Goal: Information Seeking & Learning: Learn about a topic

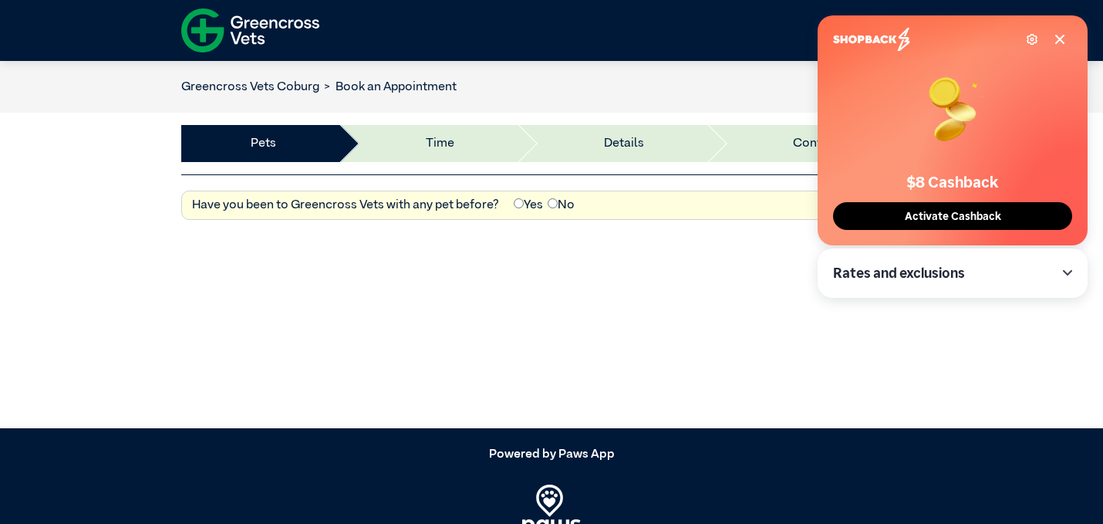
click at [259, 32] on img at bounding box center [250, 30] width 138 height 53
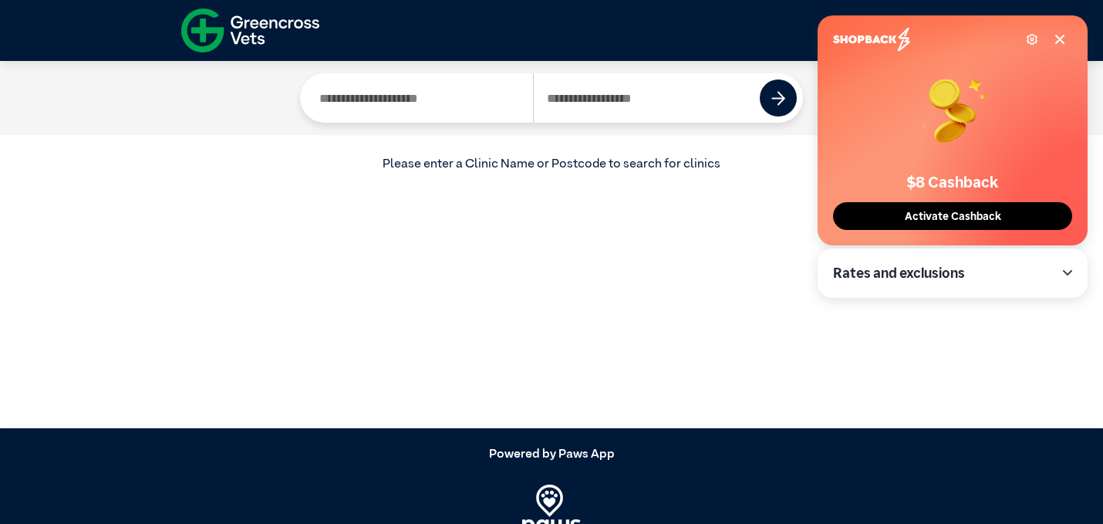
click at [1065, 40] on icon at bounding box center [1060, 39] width 12 height 12
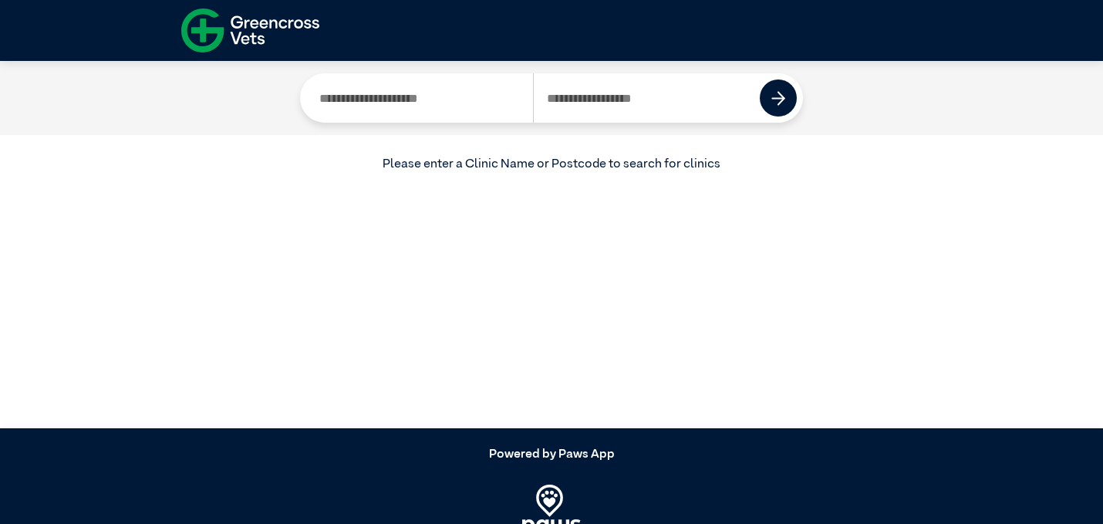
click at [302, 21] on img at bounding box center [250, 30] width 138 height 53
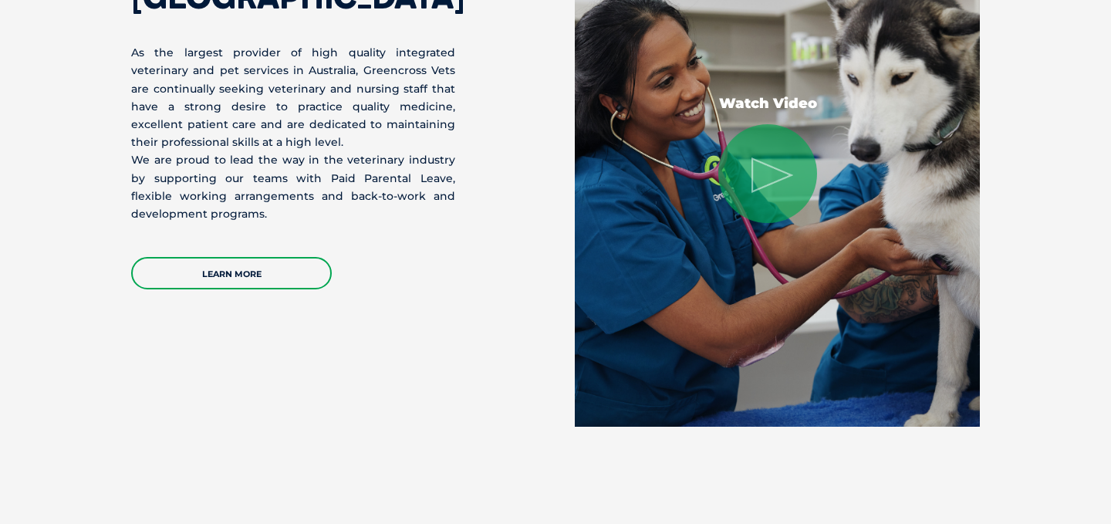
scroll to position [3454, 0]
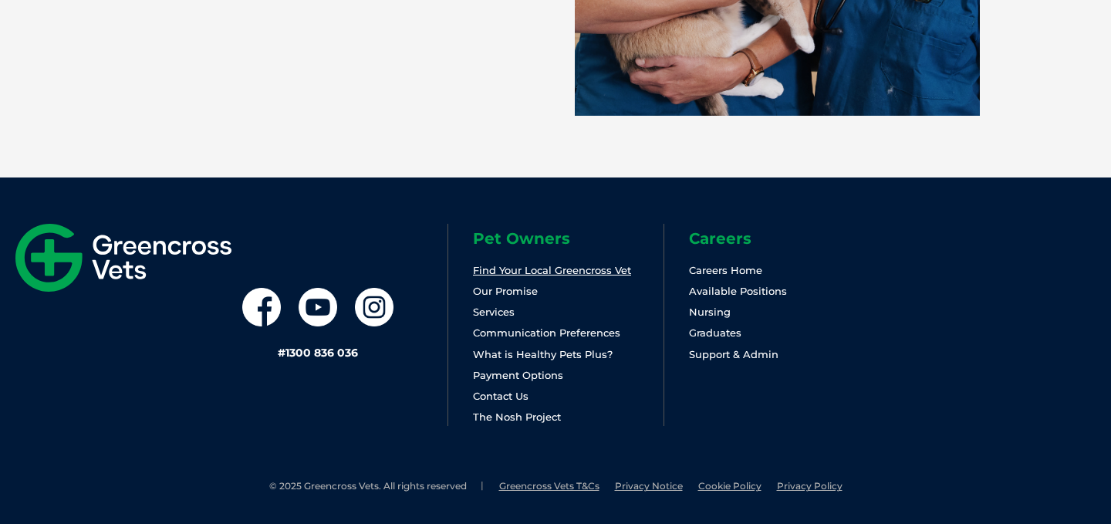
click at [555, 269] on link "Find Your Local Greencross Vet" at bounding box center [552, 270] width 158 height 12
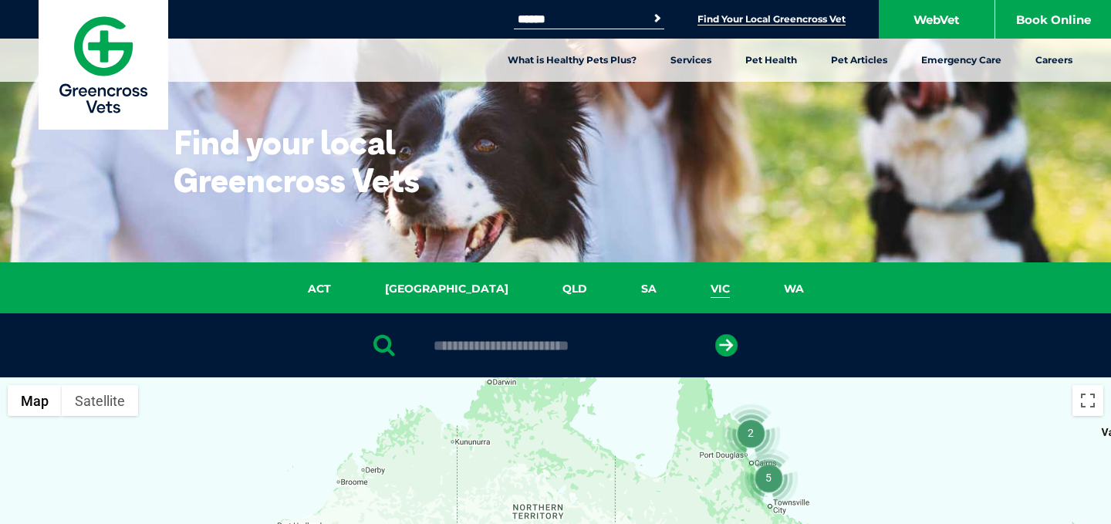
click at [684, 284] on link "VIC" at bounding box center [720, 289] width 73 height 18
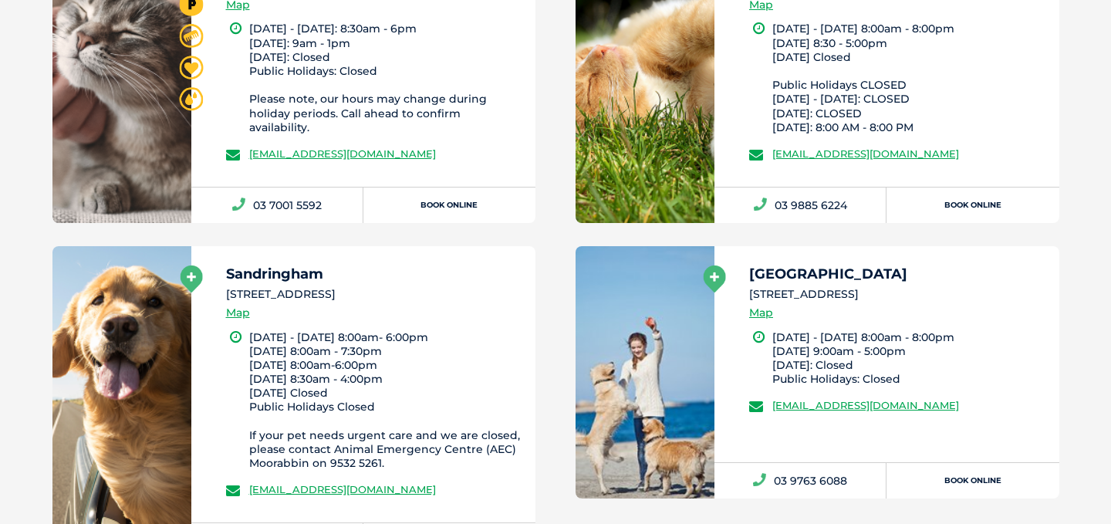
scroll to position [2422, 0]
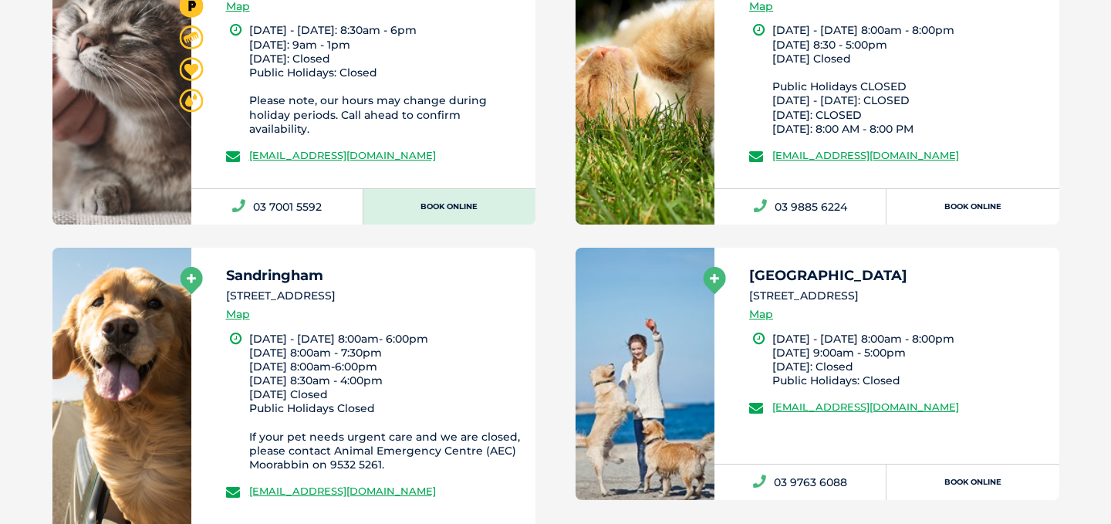
click at [427, 189] on link "Book Online" at bounding box center [449, 206] width 172 height 35
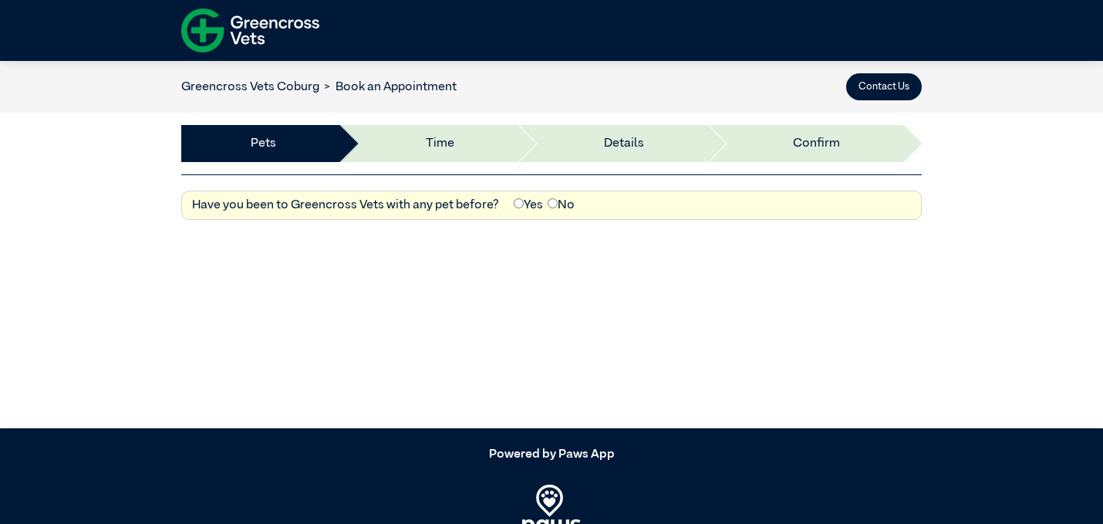
click at [298, 85] on link "Greencross Vets Coburg" at bounding box center [250, 87] width 138 height 12
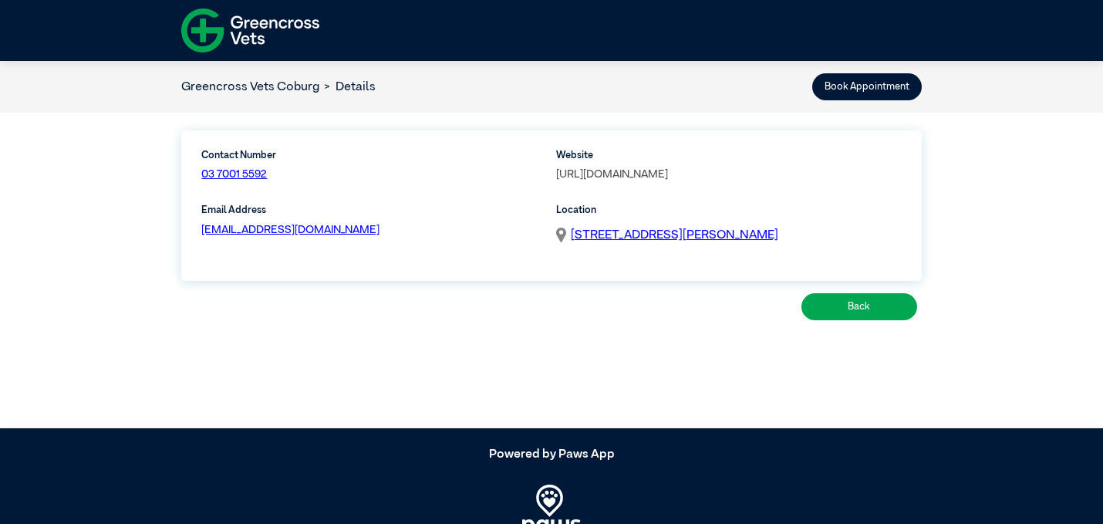
click at [668, 171] on link "https://www.greencrossvets.com.au/vets/coburg/" at bounding box center [612, 174] width 112 height 11
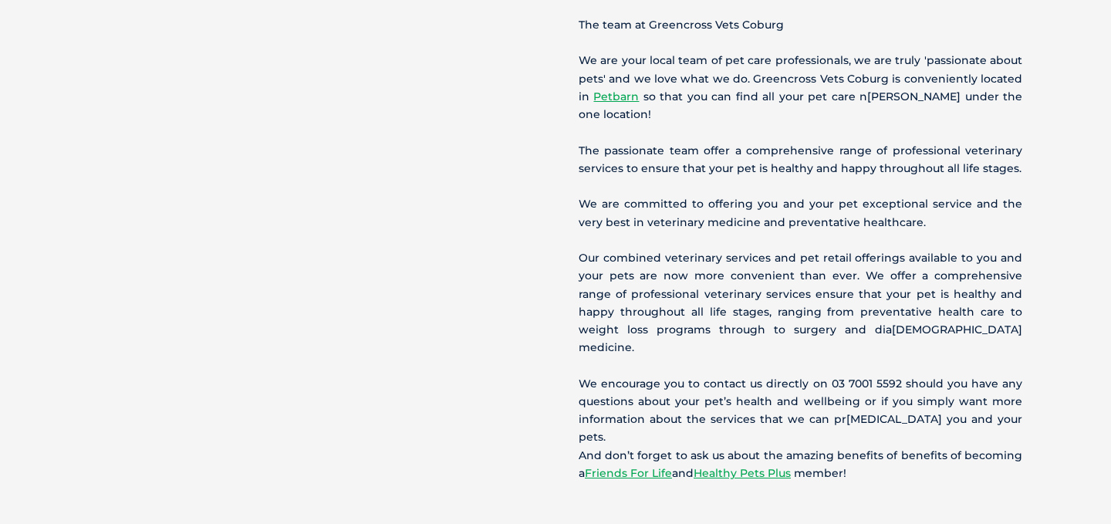
scroll to position [884, 0]
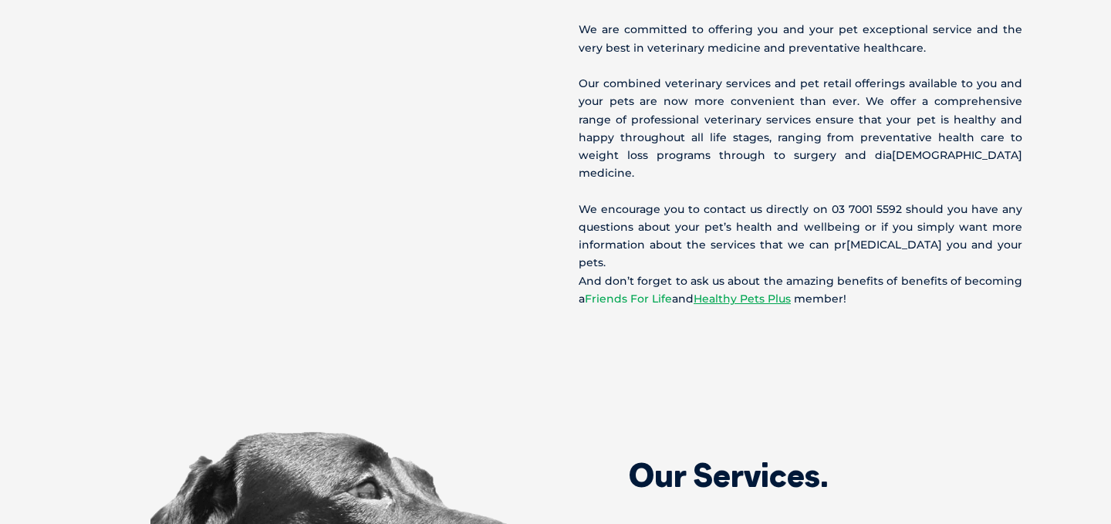
click at [657, 292] on link "Friends For Life" at bounding box center [628, 299] width 87 height 14
click at [750, 292] on link "Healthy Pets Plus" at bounding box center [742, 299] width 97 height 14
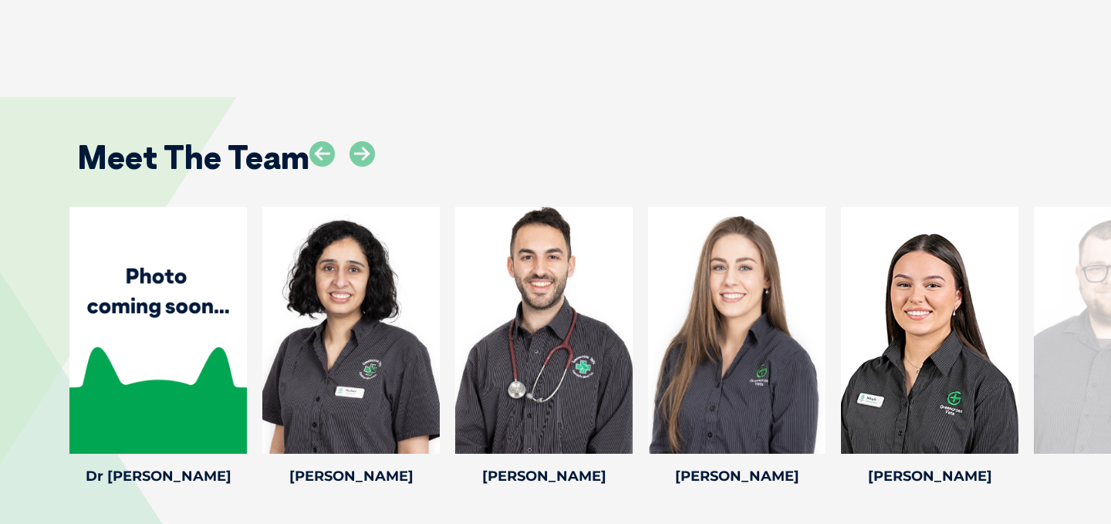
scroll to position [2206, 0]
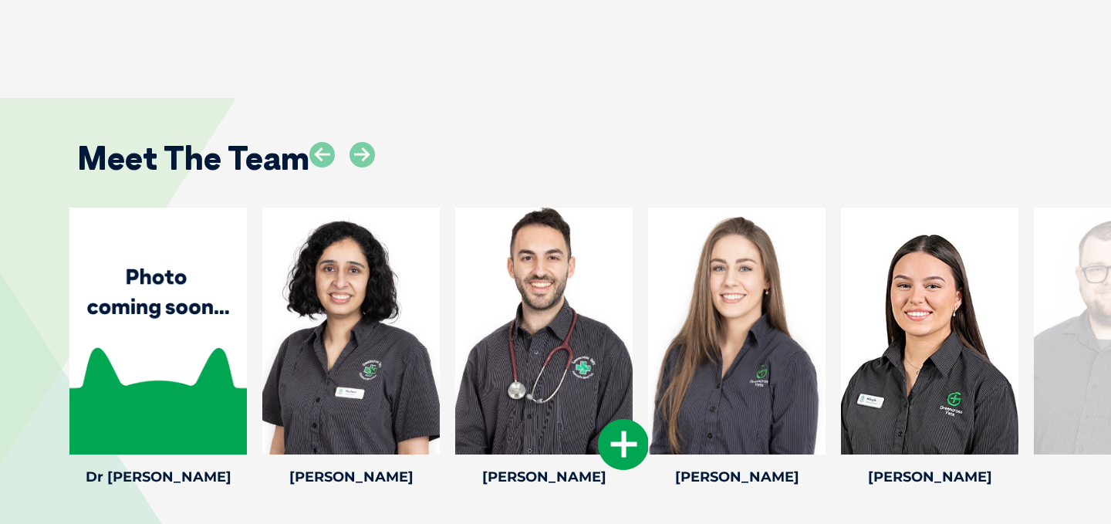
click at [626, 419] on icon at bounding box center [623, 444] width 51 height 51
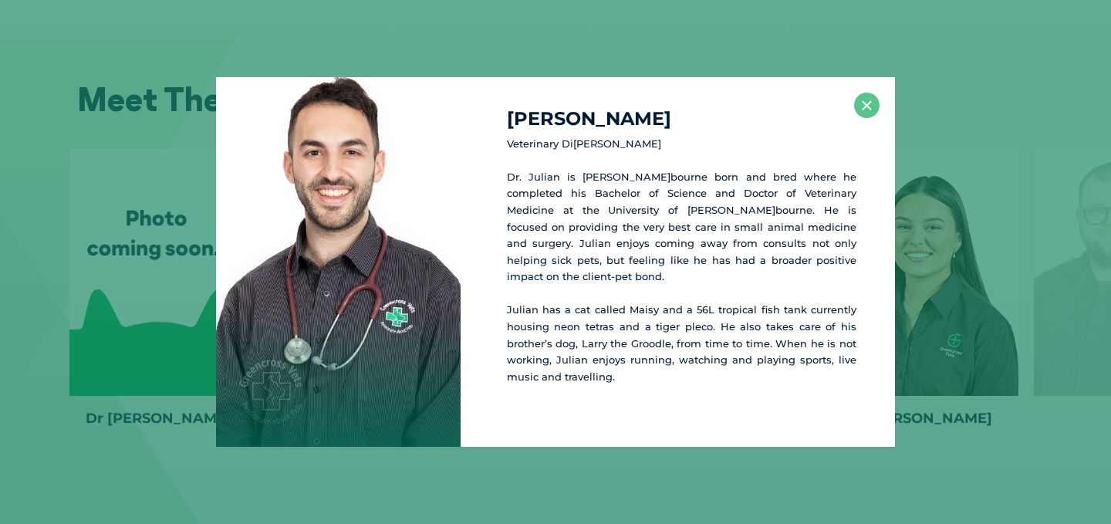
scroll to position [2265, 0]
click at [864, 115] on button "×" at bounding box center [866, 105] width 25 height 25
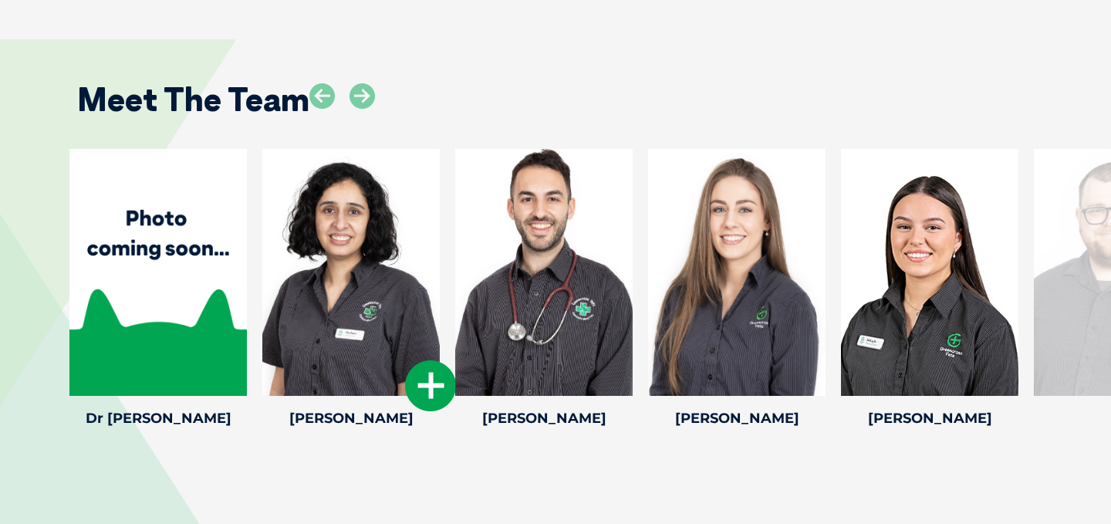
click at [421, 360] on icon at bounding box center [430, 385] width 51 height 51
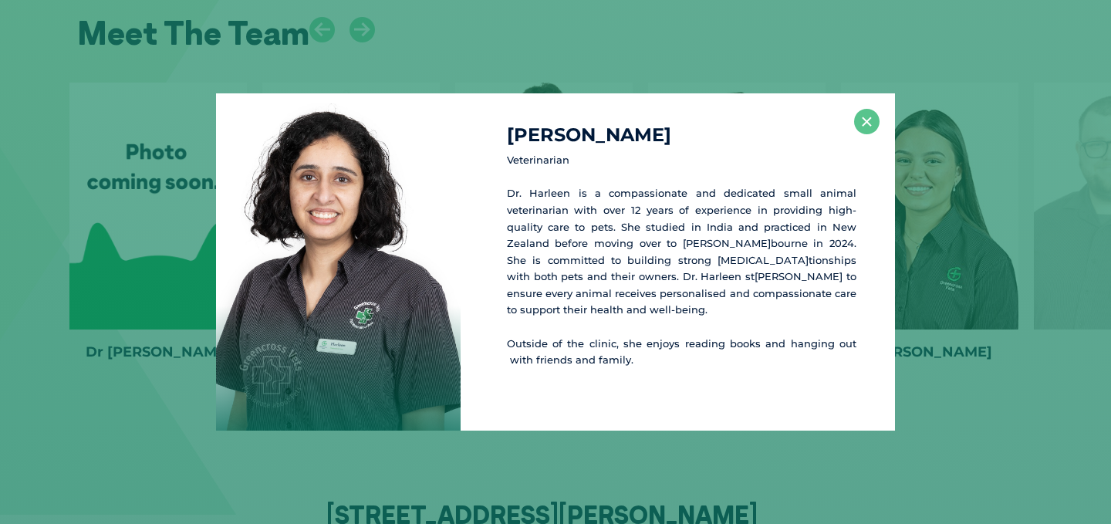
scroll to position [2333, 0]
click at [873, 123] on button "×" at bounding box center [866, 121] width 25 height 25
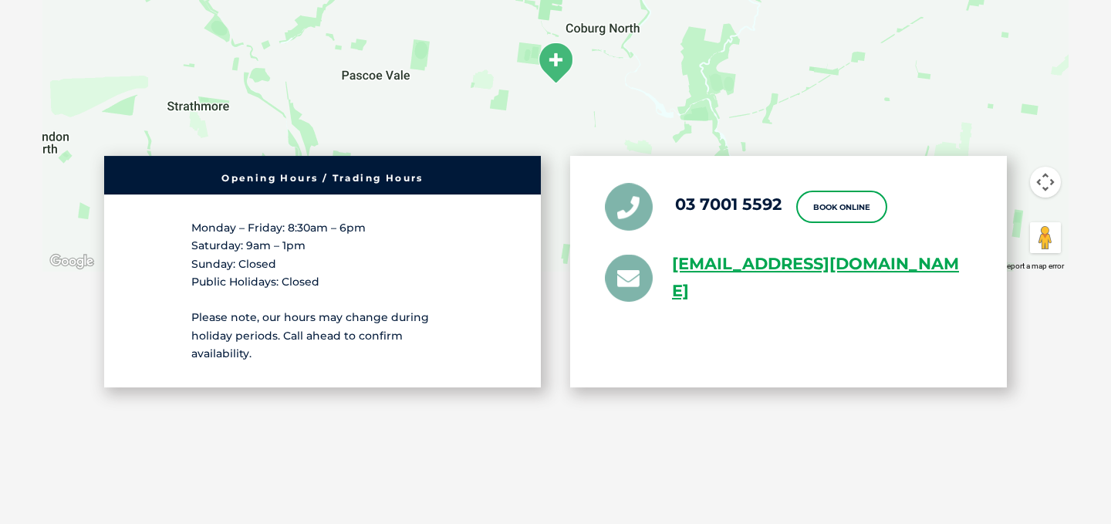
scroll to position [2986, 0]
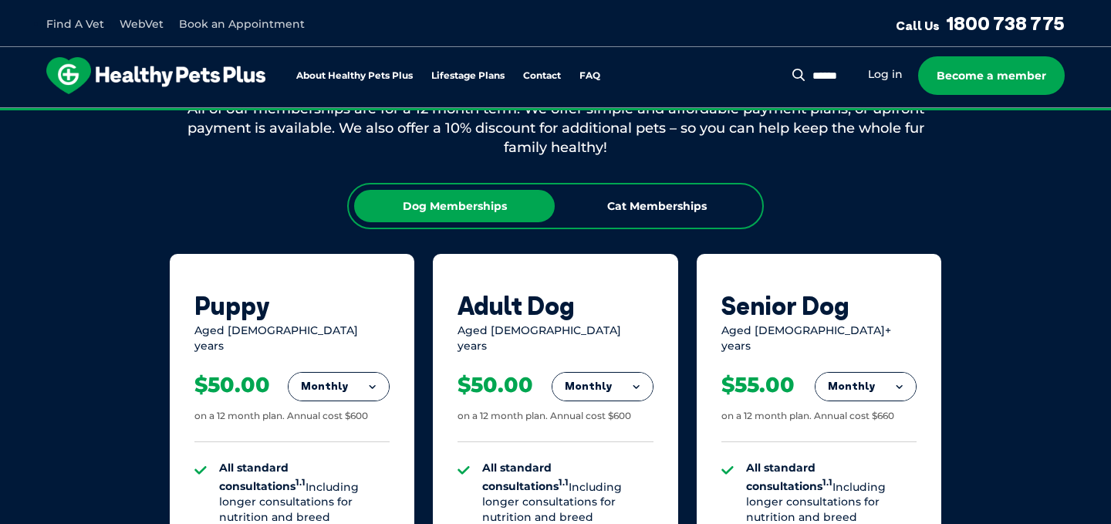
scroll to position [908, 0]
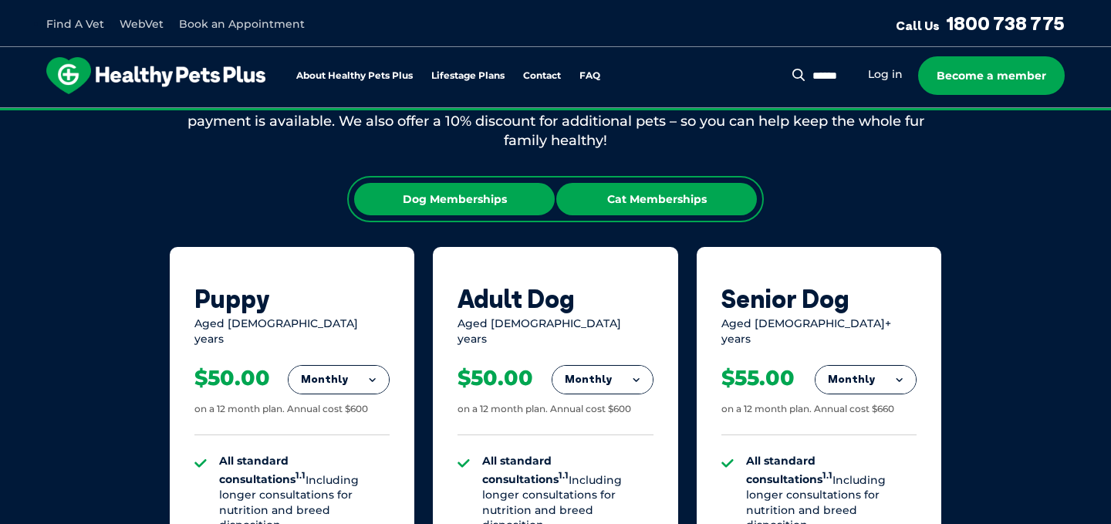
click at [701, 196] on div "Cat Memberships" at bounding box center [656, 199] width 201 height 32
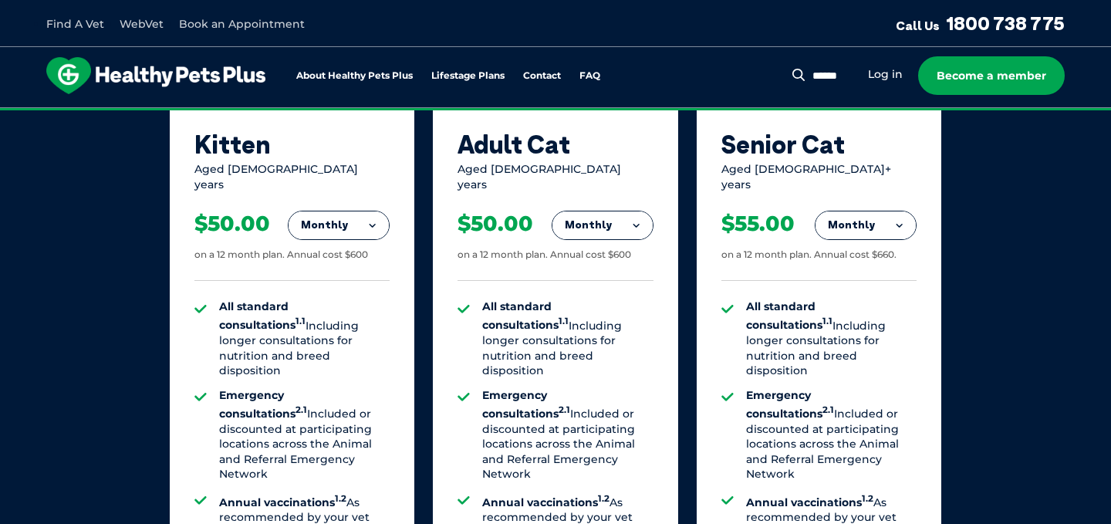
scroll to position [1070, 0]
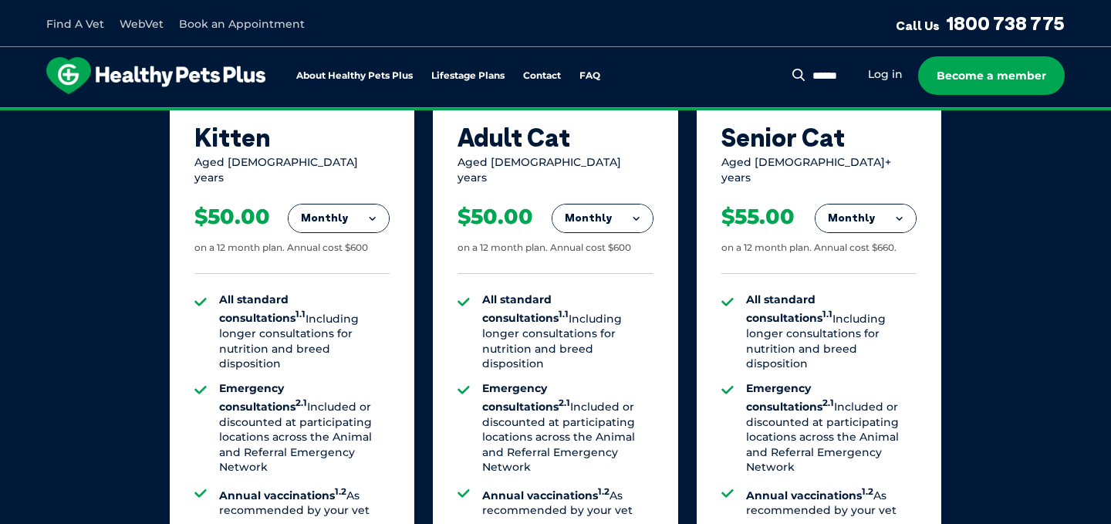
click at [651, 211] on button "Monthly" at bounding box center [603, 218] width 100 height 28
click at [614, 247] on li "Fortnightly" at bounding box center [603, 250] width 100 height 37
click at [627, 208] on button "Fortnightly" at bounding box center [598, 218] width 109 height 28
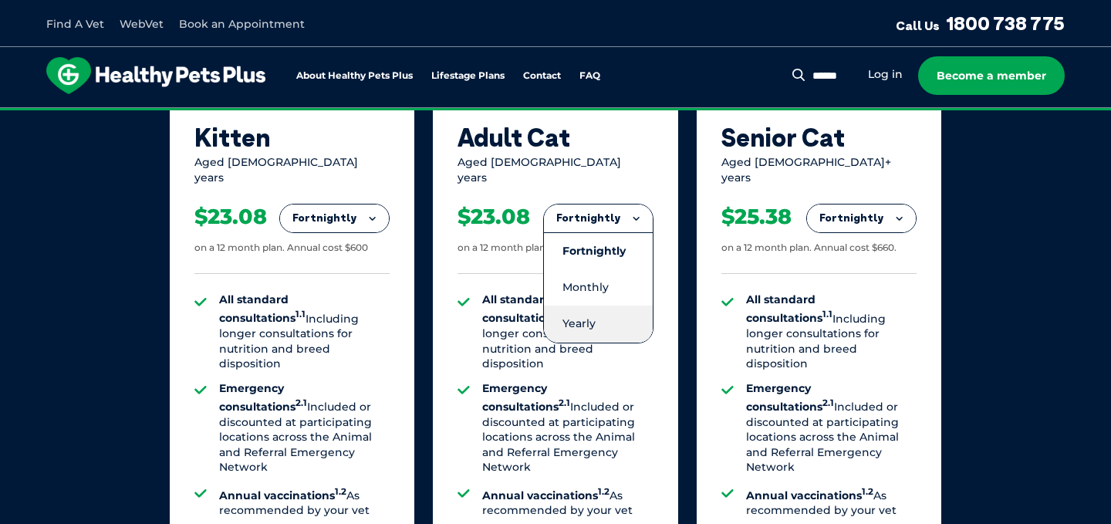
click at [584, 306] on li "Yearly" at bounding box center [598, 324] width 109 height 36
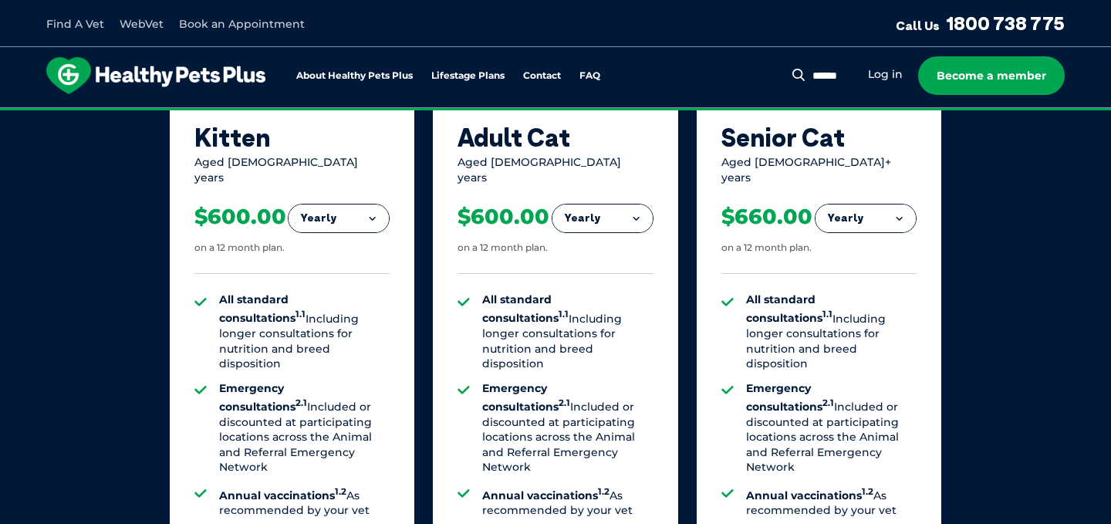
click at [647, 204] on button "Yearly" at bounding box center [603, 218] width 100 height 28
click at [613, 269] on li "Monthly" at bounding box center [603, 287] width 100 height 36
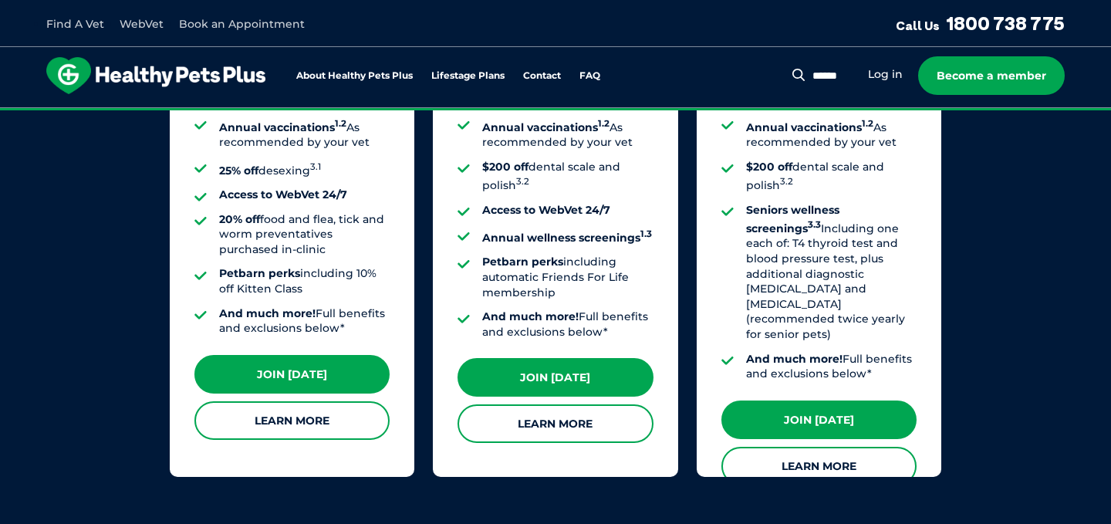
scroll to position [1438, 0]
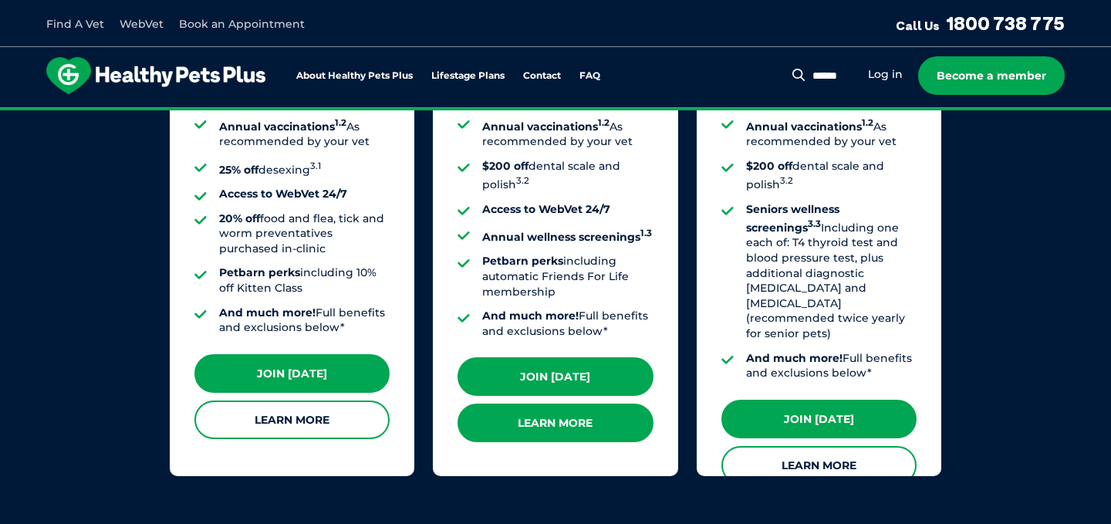
click at [580, 411] on link "Learn More" at bounding box center [555, 423] width 195 height 39
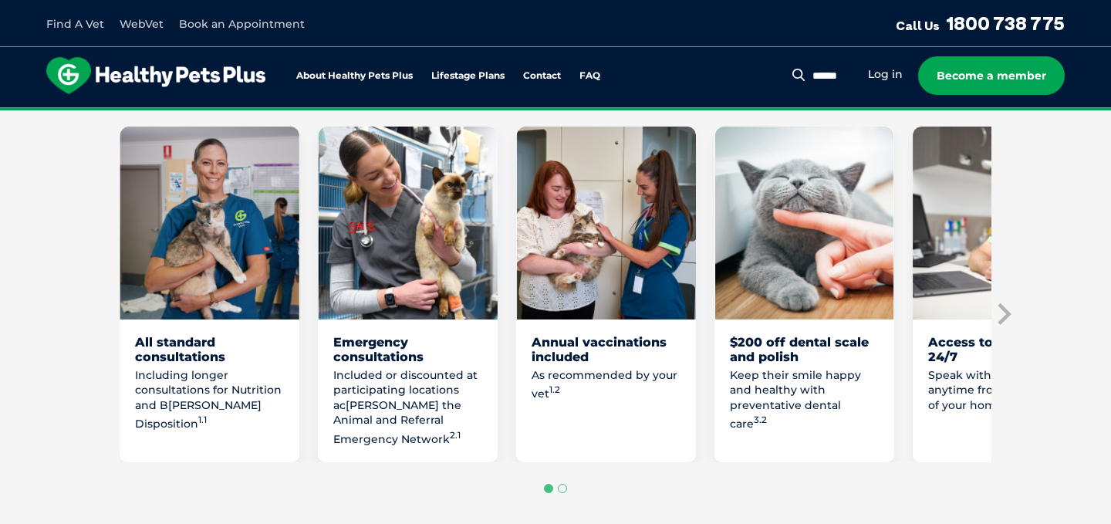
scroll to position [843, 0]
click at [1005, 326] on icon "Next slide" at bounding box center [1003, 314] width 23 height 23
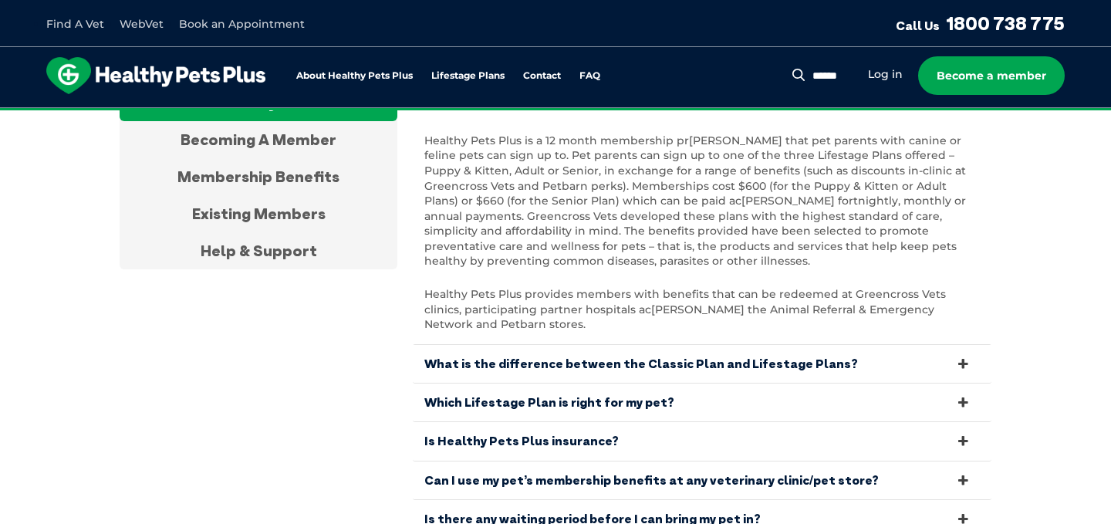
scroll to position [4961, 0]
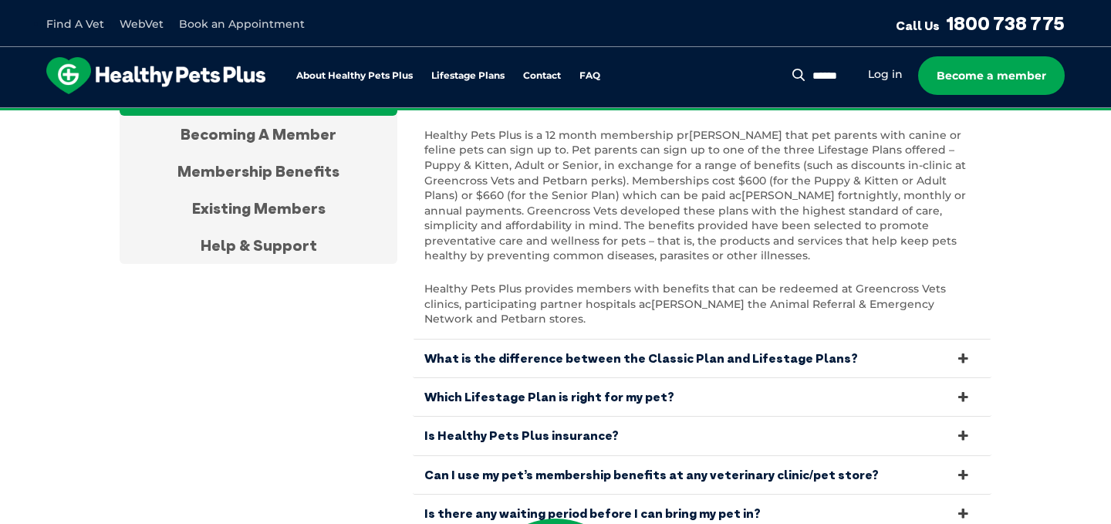
click at [830, 340] on link "What is the difference between the Classic Plan and Lifestage Plans?" at bounding box center [702, 359] width 579 height 38
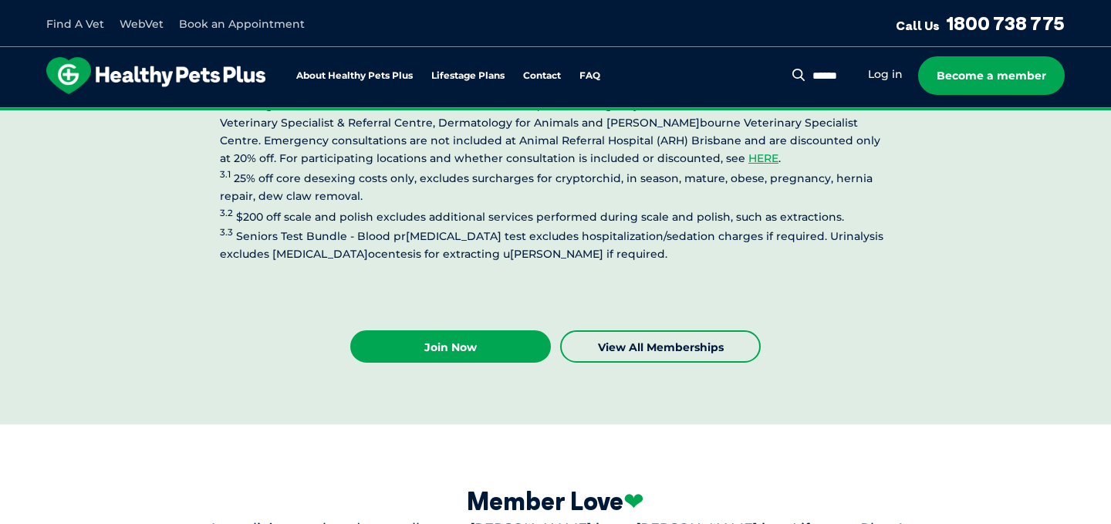
scroll to position [3882, 0]
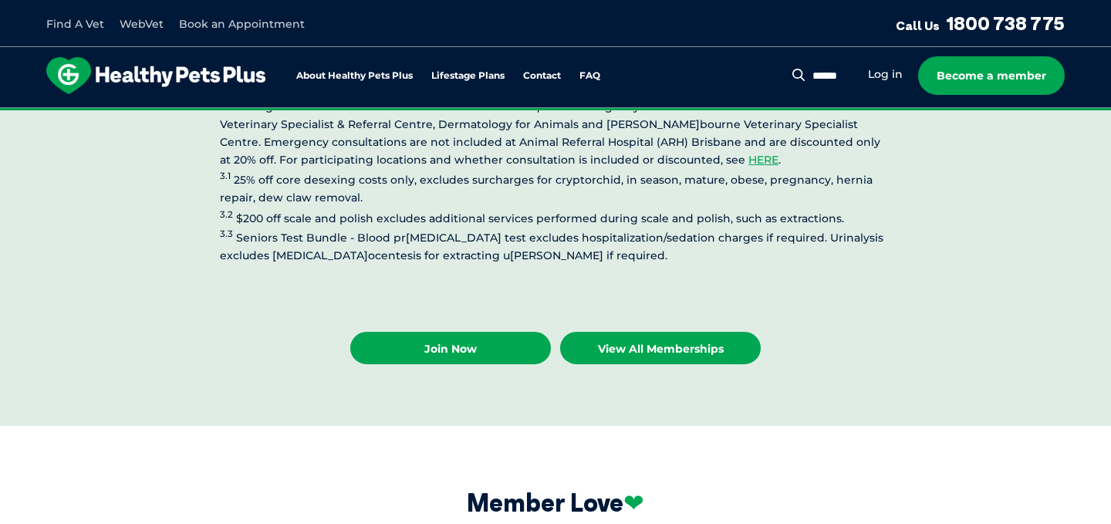
click at [707, 332] on link "View all Memberships" at bounding box center [660, 348] width 201 height 32
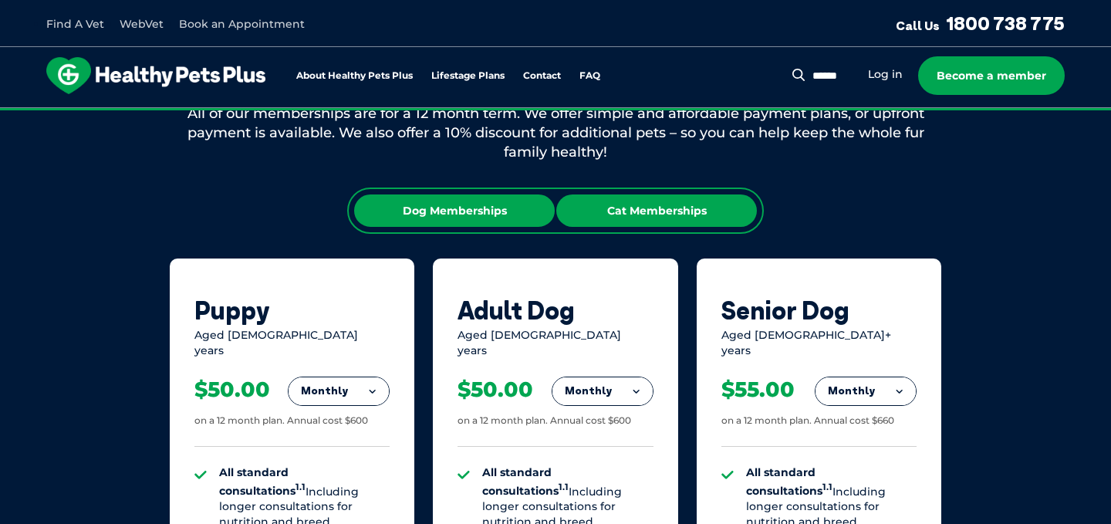
click at [698, 213] on div "Cat Memberships" at bounding box center [656, 210] width 201 height 32
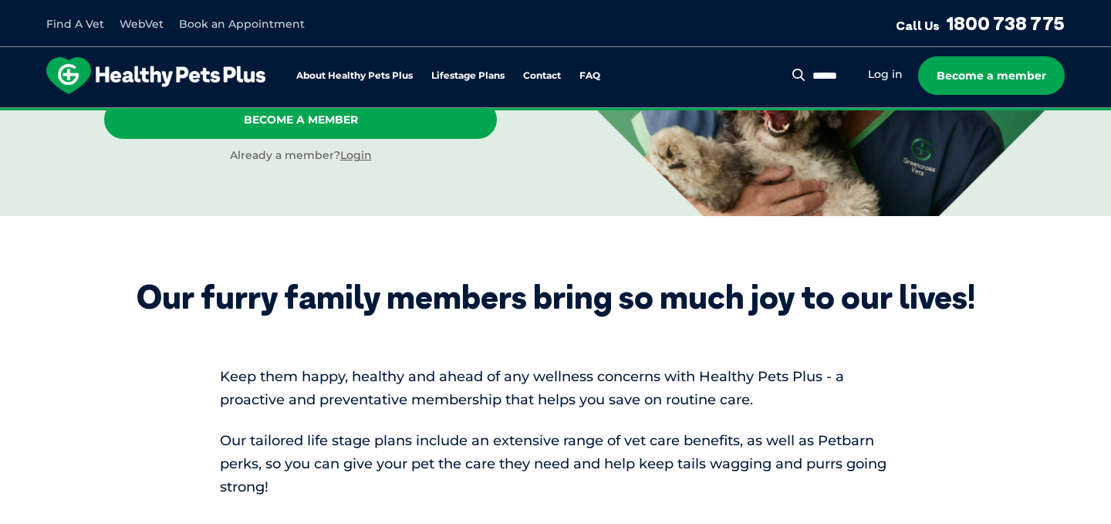
scroll to position [307, 0]
